Goal: Task Accomplishment & Management: Complete application form

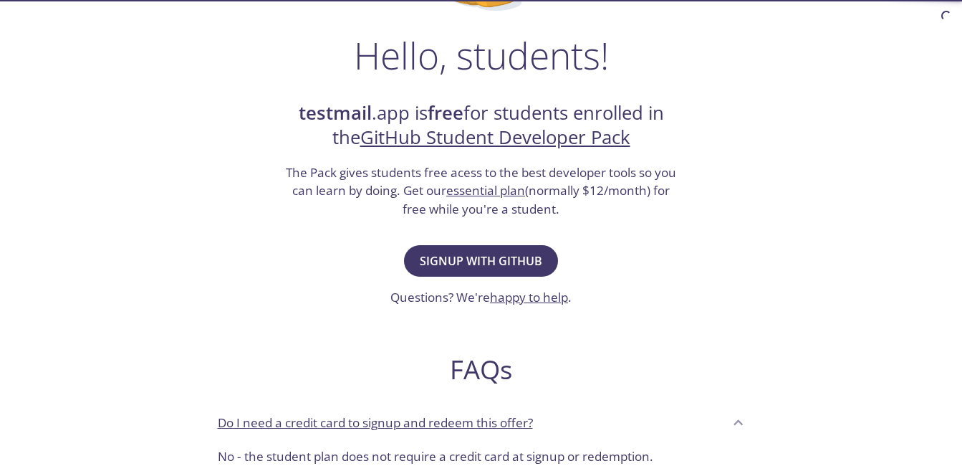
scroll to position [215, 0]
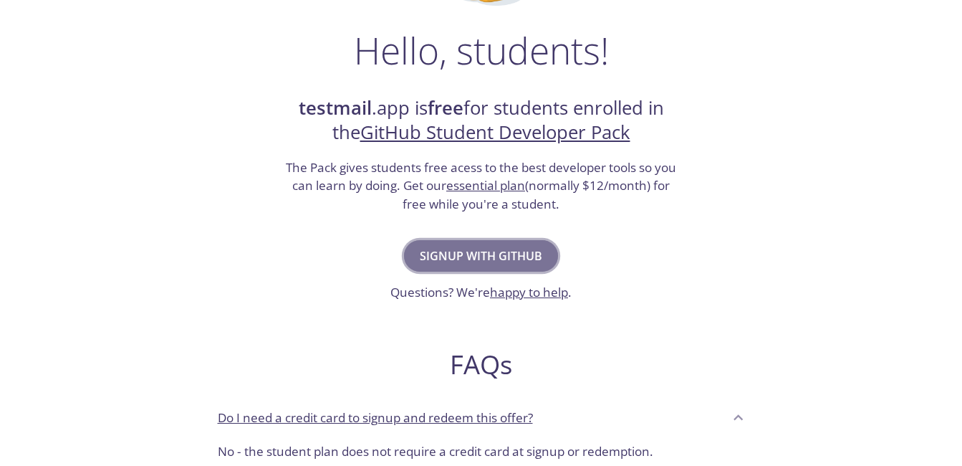
click at [517, 259] on span "Signup with GitHub" at bounding box center [481, 256] width 122 height 20
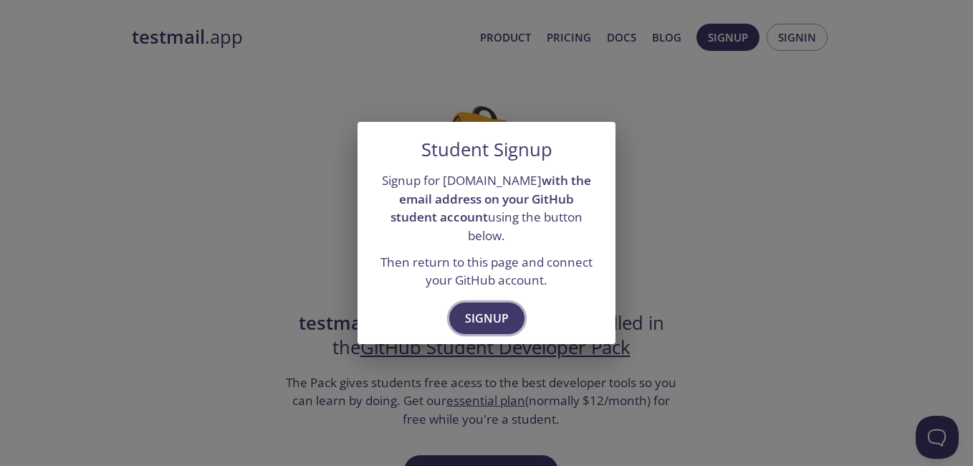
click at [506, 308] on span "Signup" at bounding box center [487, 318] width 44 height 20
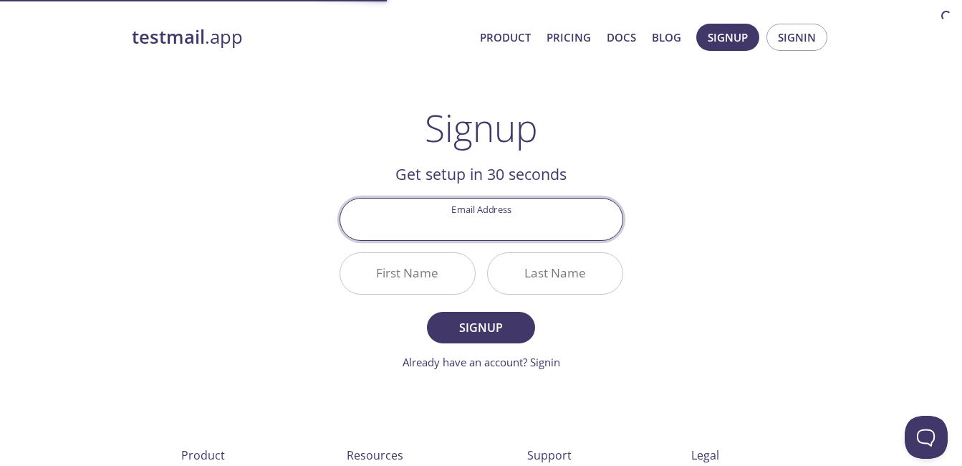
click at [490, 224] on input "Email Address" at bounding box center [481, 218] width 282 height 41
type input "[EMAIL_ADDRESS][DOMAIN_NAME]"
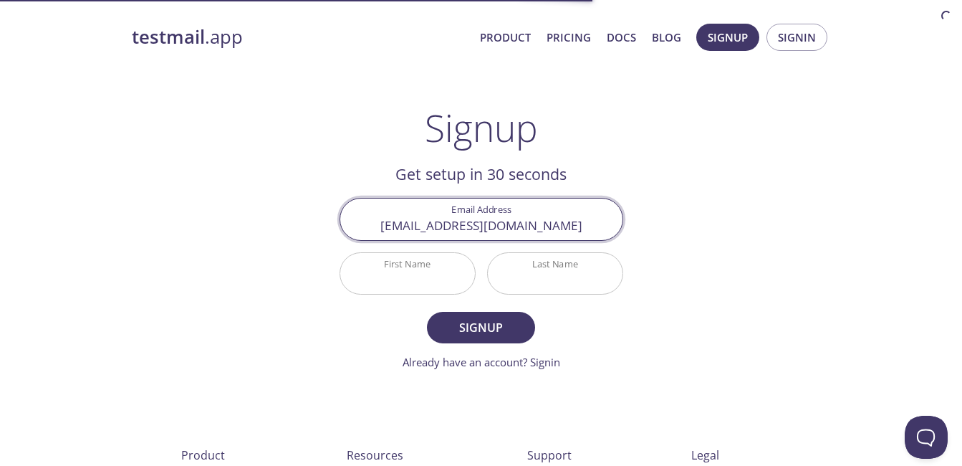
type input "[PERSON_NAME]"
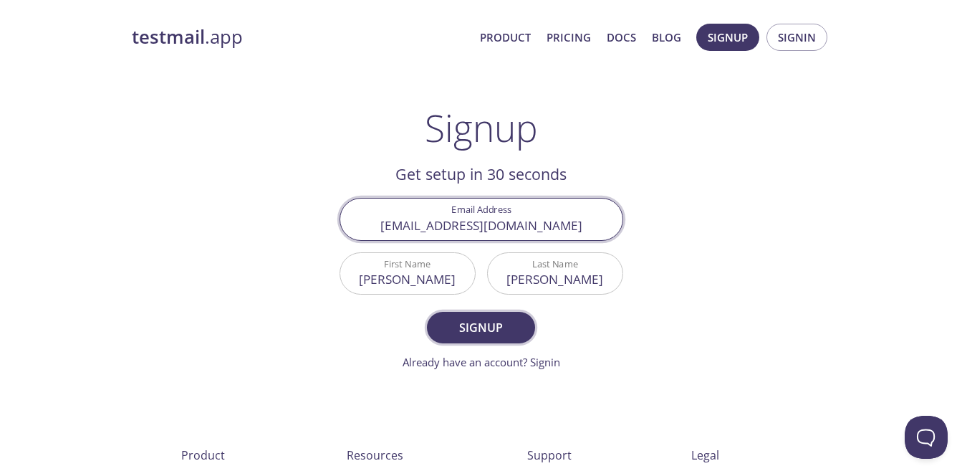
click at [499, 330] on span "Signup" at bounding box center [481, 327] width 76 height 20
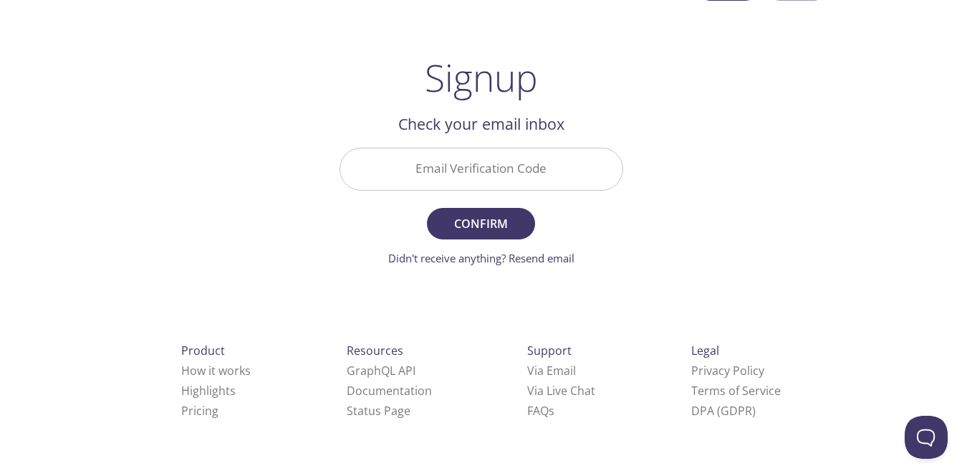
scroll to position [45, 0]
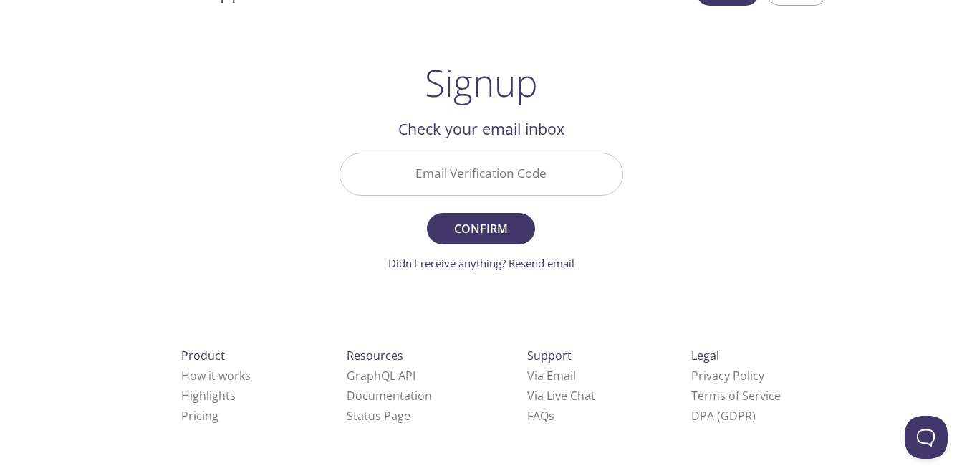
click at [505, 178] on input "Email Verification Code" at bounding box center [481, 173] width 282 height 41
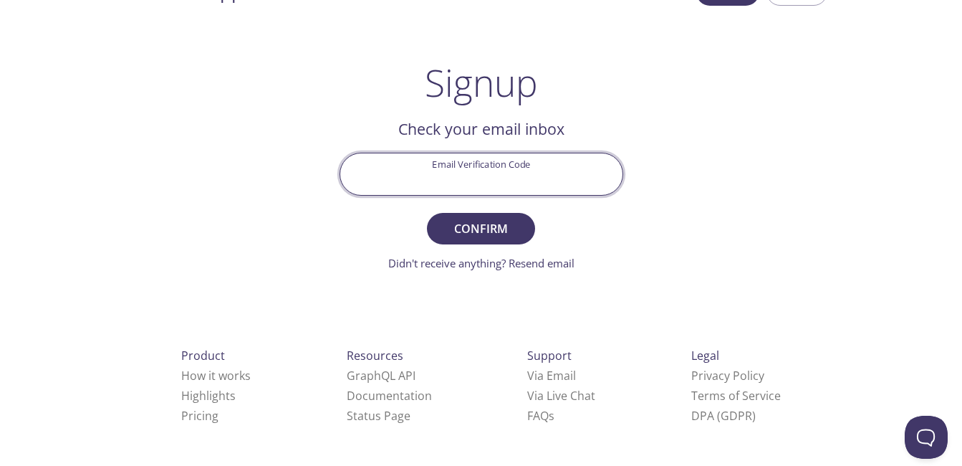
click at [699, 235] on div "testmail .app Product Pricing Docs Blog Signup Signin Signup Get setup in 30 se…" at bounding box center [482, 270] width 734 height 603
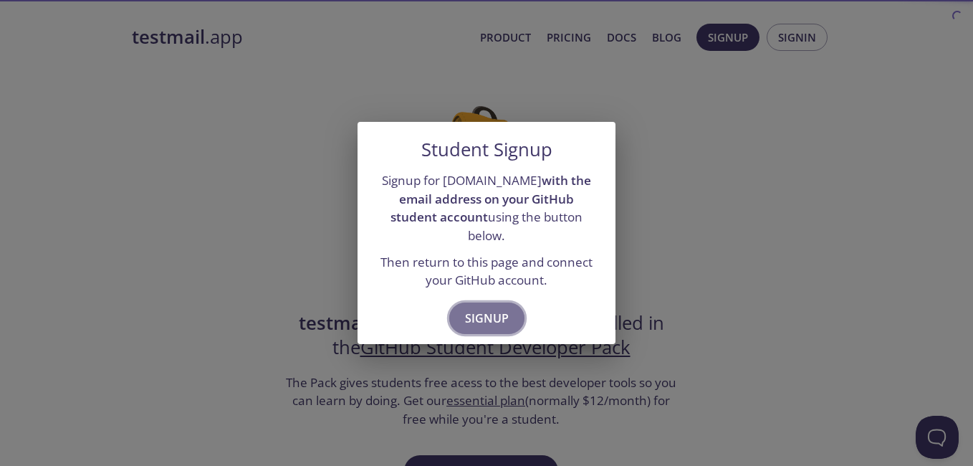
click at [489, 311] on span "Signup" at bounding box center [487, 318] width 44 height 20
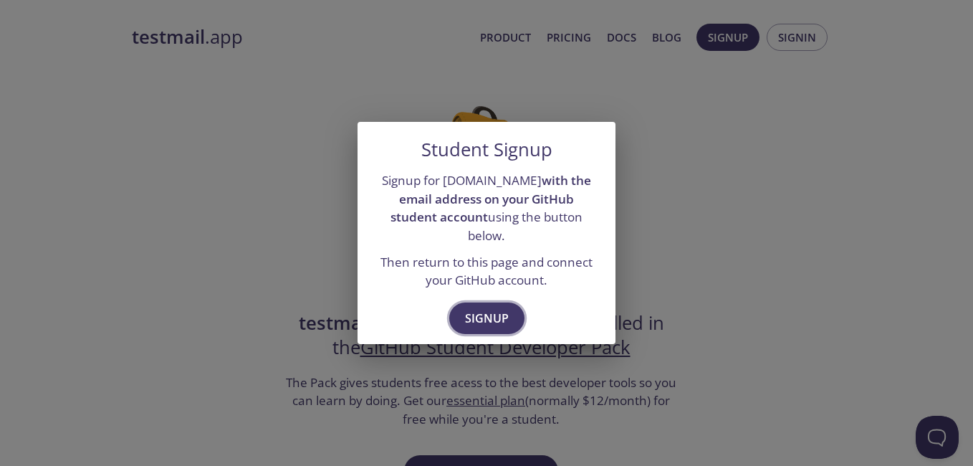
click at [483, 308] on span "Signup" at bounding box center [487, 318] width 44 height 20
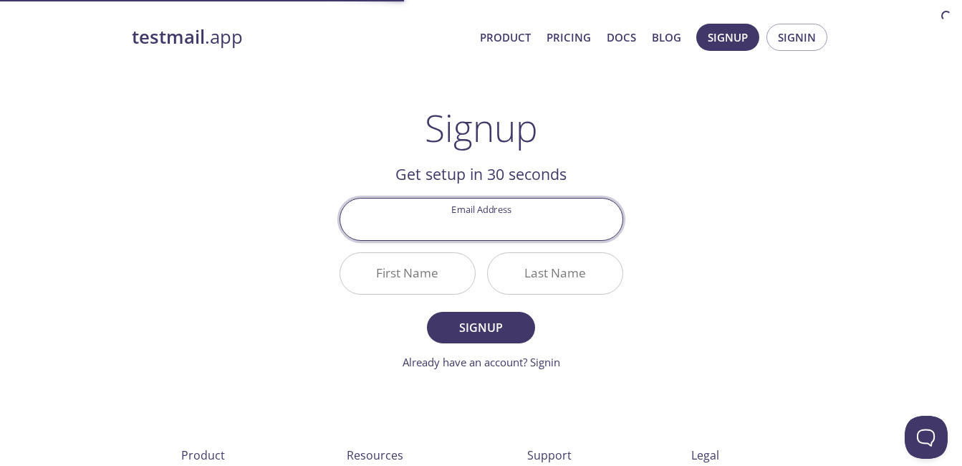
click at [467, 224] on input "Email Address" at bounding box center [481, 218] width 282 height 41
type input "[EMAIL_ADDRESS][DOMAIN_NAME]"
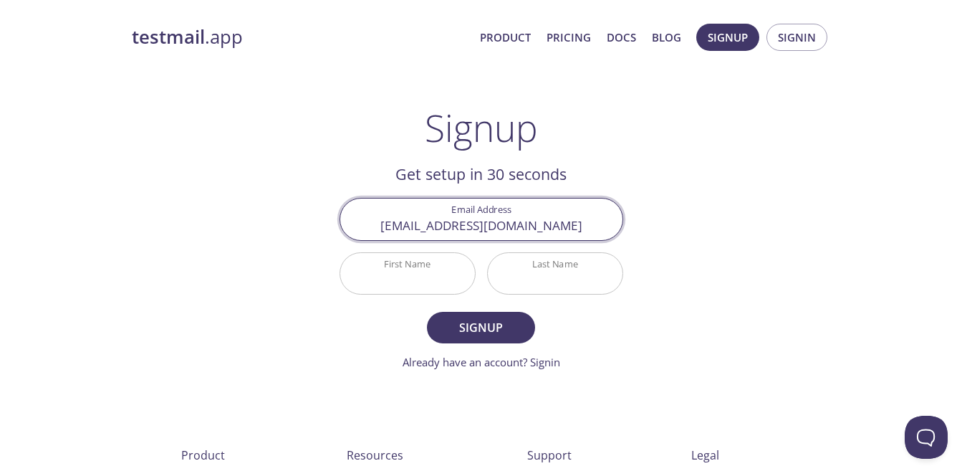
type input "[PERSON_NAME]"
click at [493, 314] on button "Signup" at bounding box center [480, 328] width 107 height 32
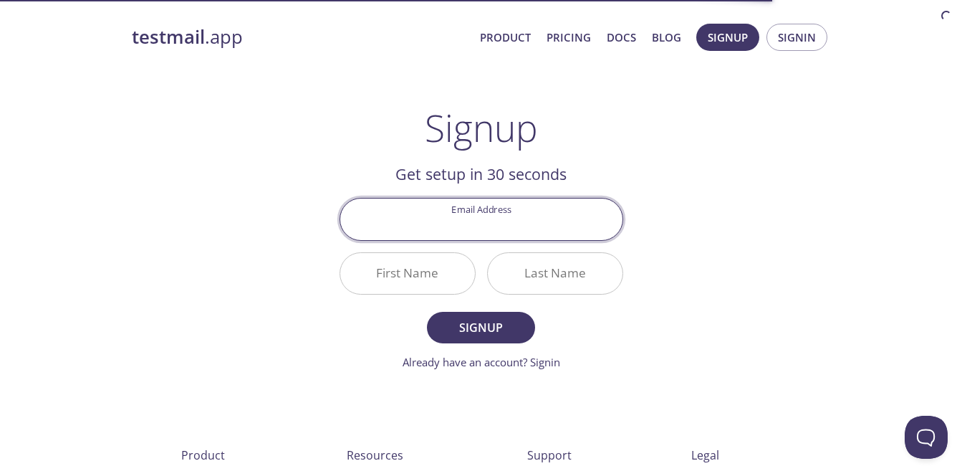
click at [522, 230] on input "Email Address" at bounding box center [481, 218] width 282 height 41
type input "[EMAIL_ADDRESS][DOMAIN_NAME]"
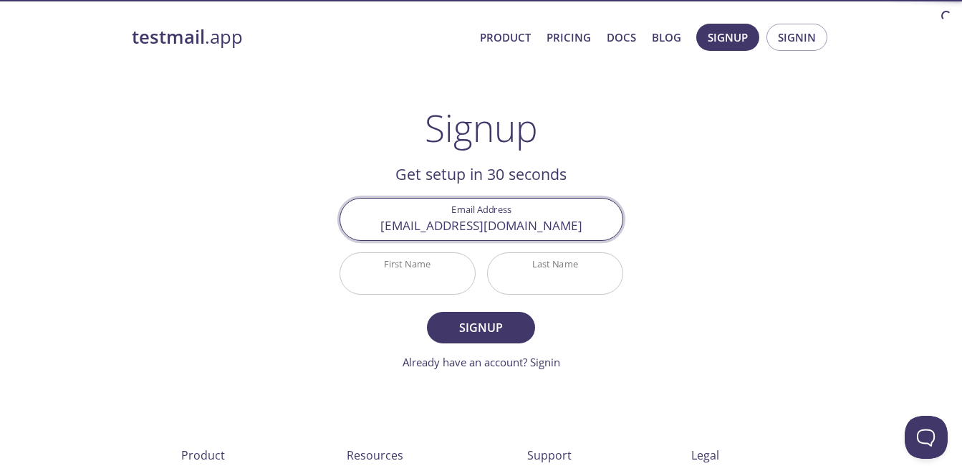
type input "[PERSON_NAME]"
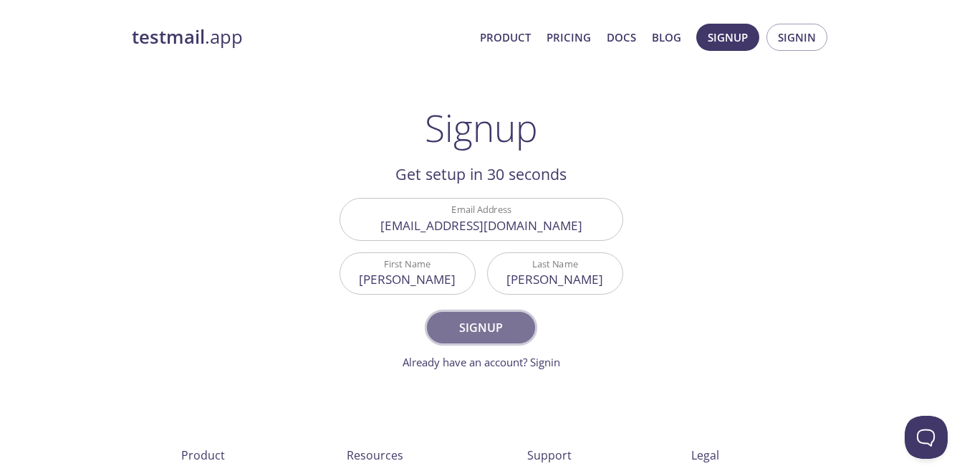
click at [501, 326] on span "Signup" at bounding box center [481, 327] width 76 height 20
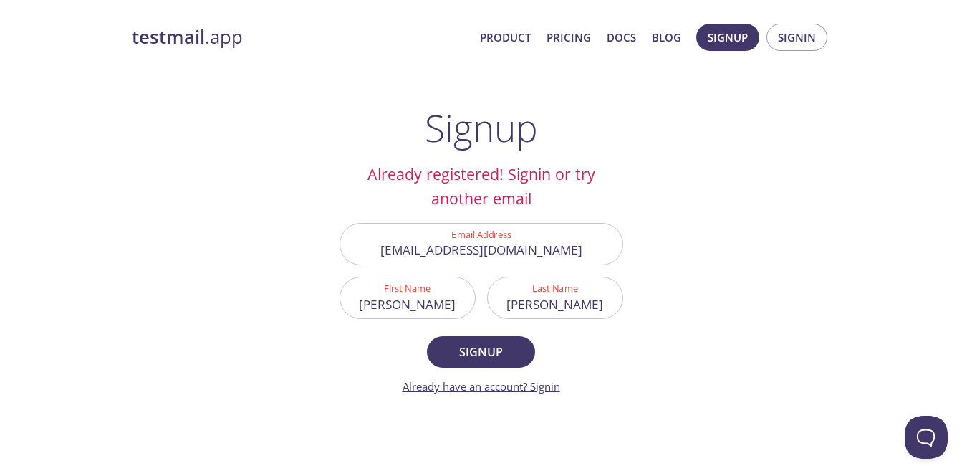
click at [525, 389] on link "Already have an account? Signin" at bounding box center [482, 386] width 158 height 14
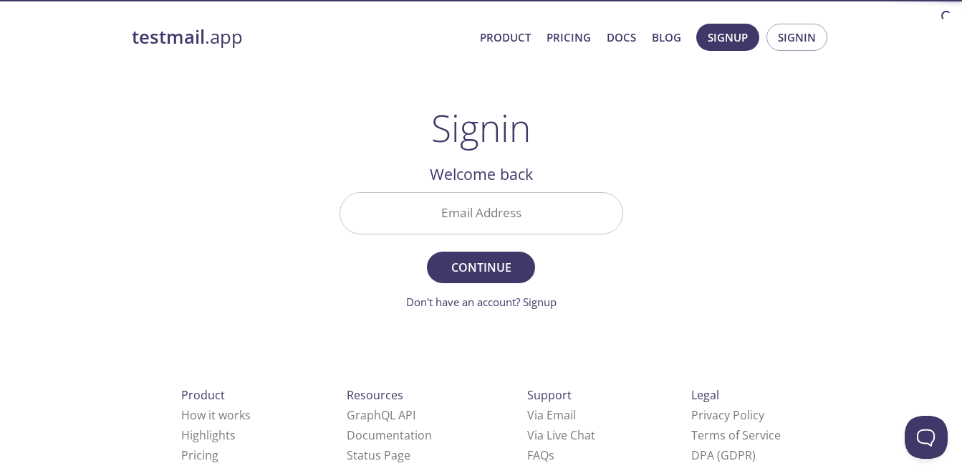
click at [531, 213] on input "Email Address" at bounding box center [481, 213] width 282 height 41
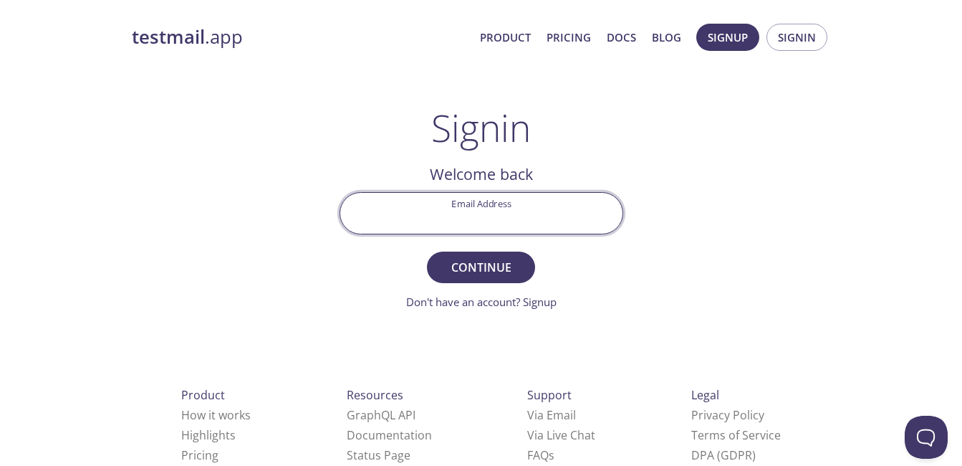
type input "[EMAIL_ADDRESS][DOMAIN_NAME]"
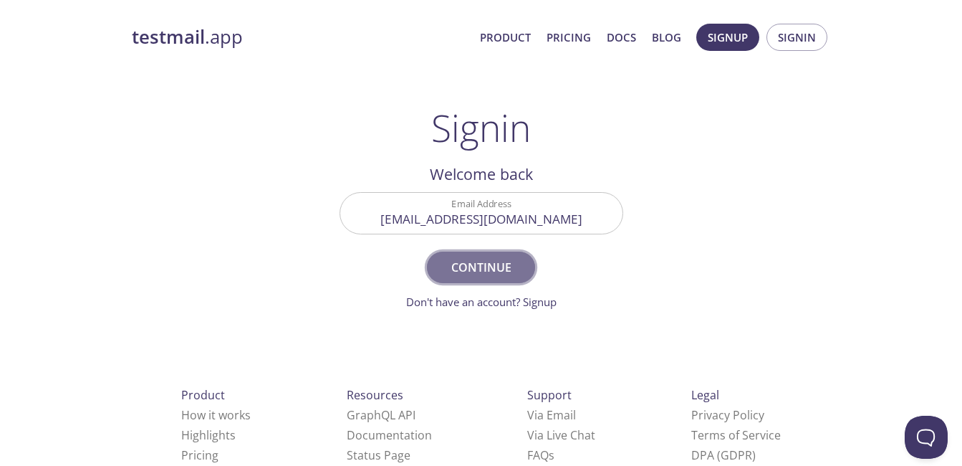
click at [484, 270] on span "Continue" at bounding box center [481, 267] width 76 height 20
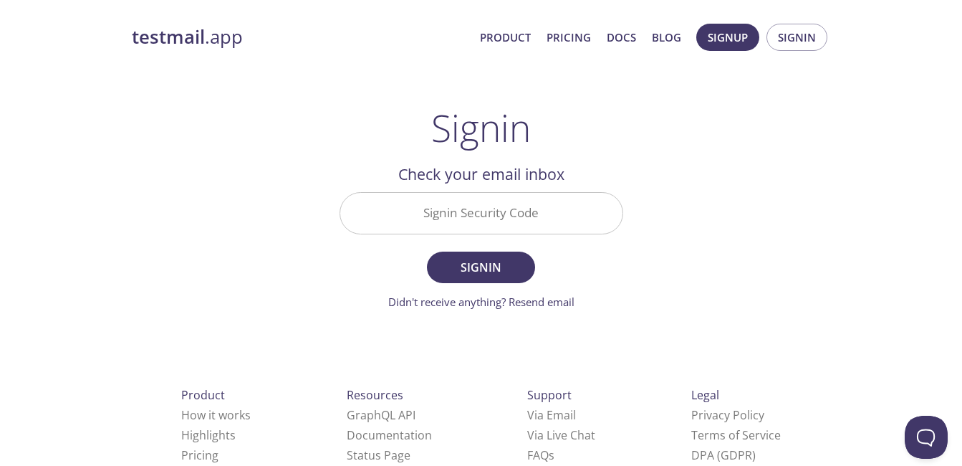
click at [531, 216] on input "Signin Security Code" at bounding box center [481, 213] width 282 height 41
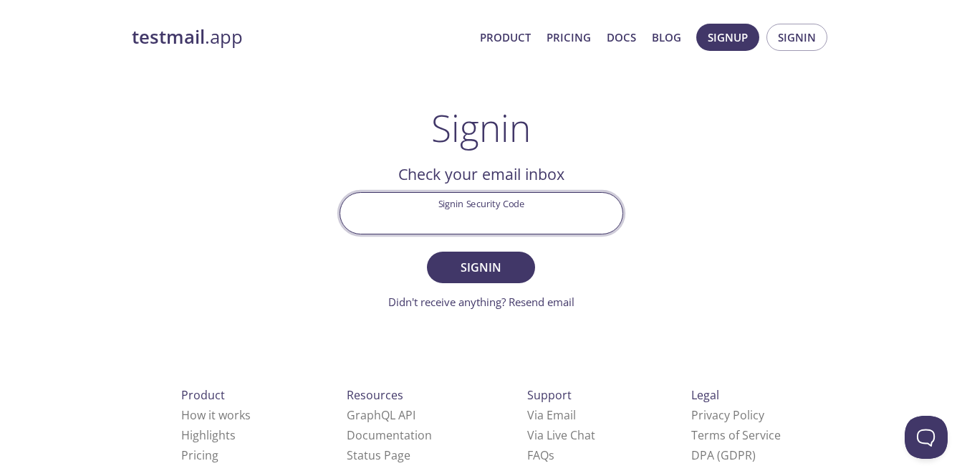
click at [478, 221] on input "Signin Security Code" at bounding box center [481, 213] width 282 height 41
paste input "TUCFMXP"
type input "TUCFMXP"
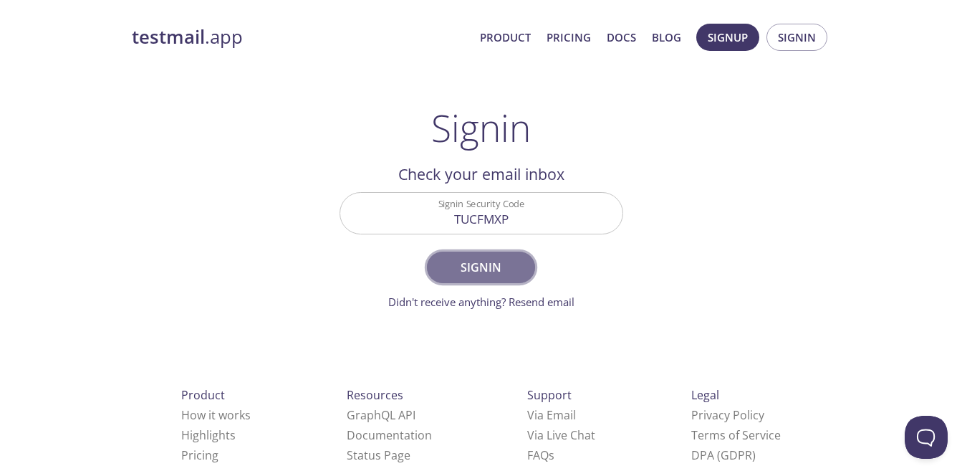
click at [503, 257] on span "Signin" at bounding box center [481, 267] width 76 height 20
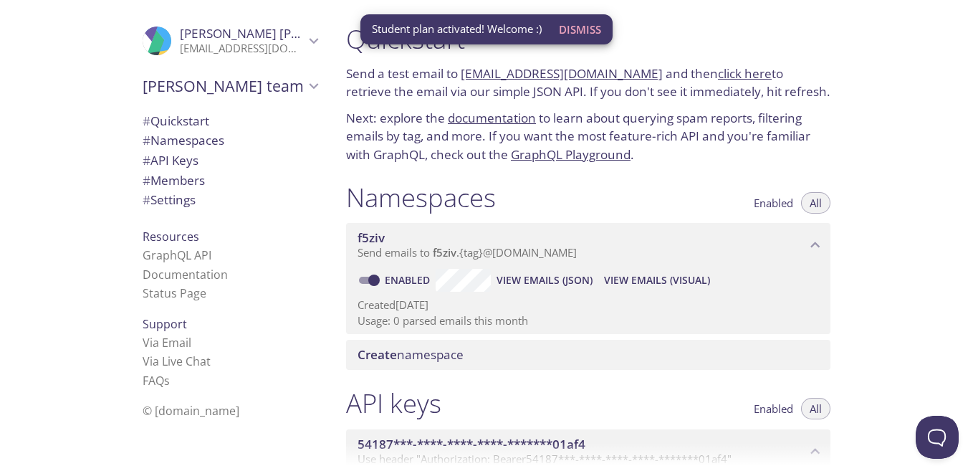
click at [588, 34] on span "Dismiss" at bounding box center [580, 29] width 42 height 19
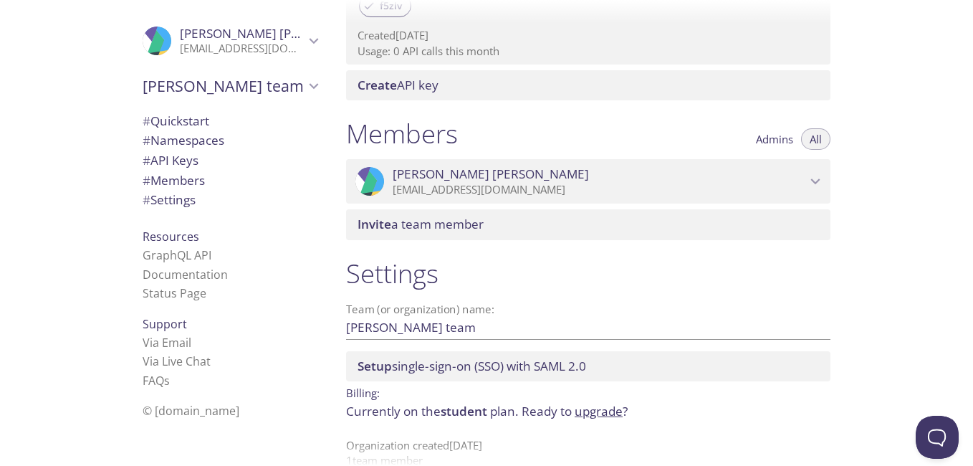
scroll to position [553, 0]
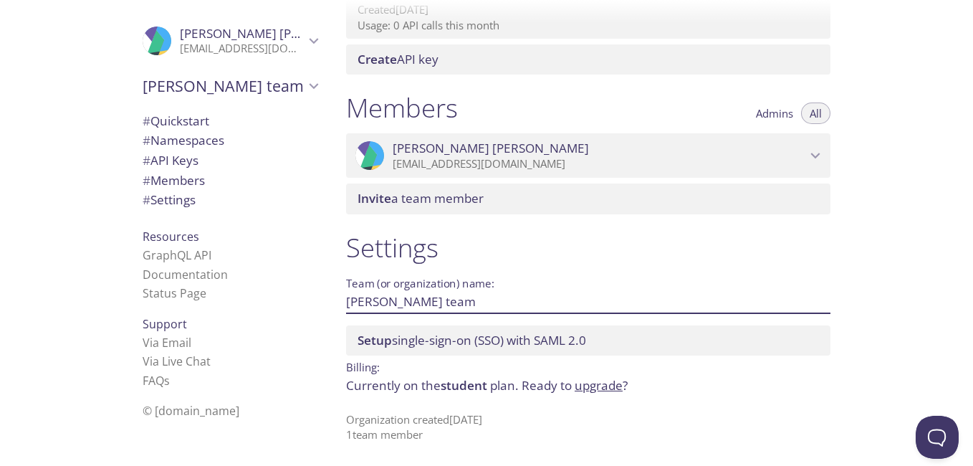
drag, startPoint x: 425, startPoint y: 301, endPoint x: 344, endPoint y: 304, distance: 81.0
click at [344, 304] on div "Settings Team (or organization) name: [PERSON_NAME] team Save Setup single-sign…" at bounding box center [588, 337] width 507 height 229
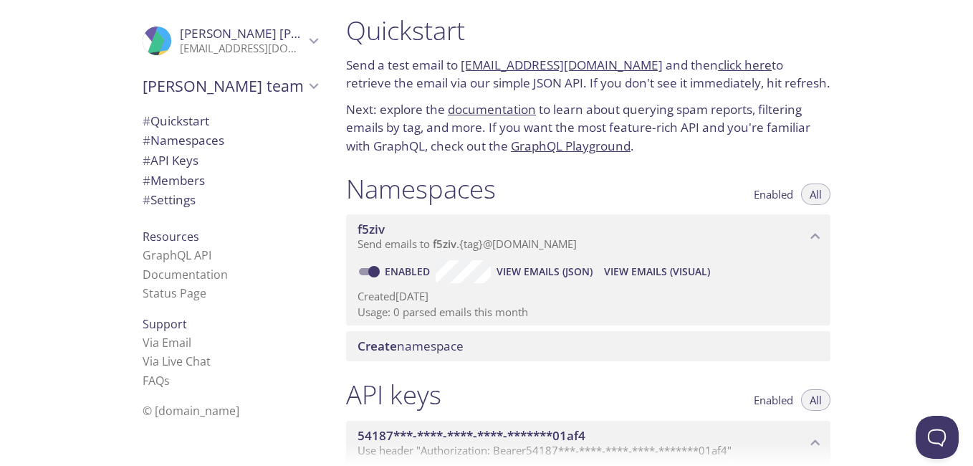
scroll to position [0, 0]
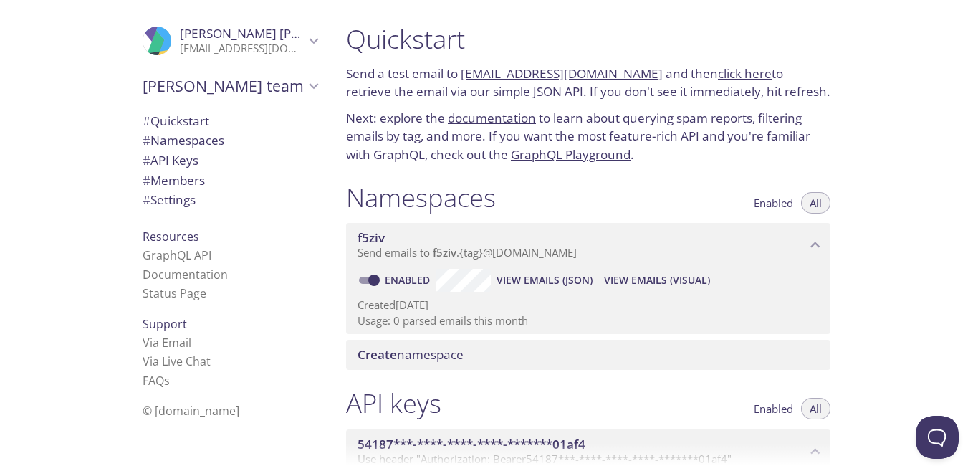
type input "Flowey's org"
